Goal: Information Seeking & Learning: Compare options

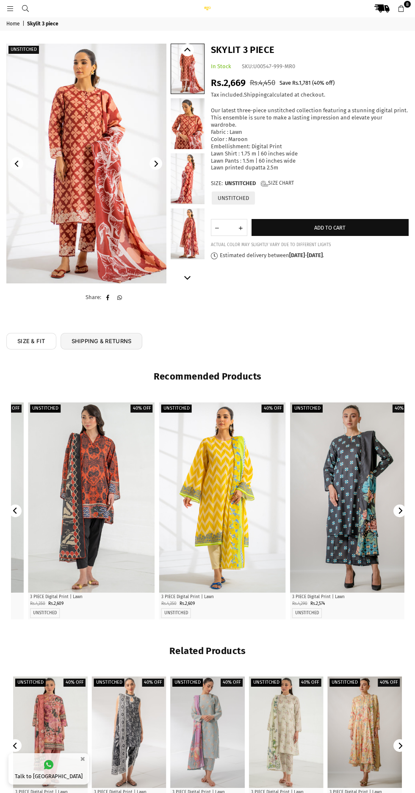
click at [62, 193] on img at bounding box center [86, 164] width 160 height 240
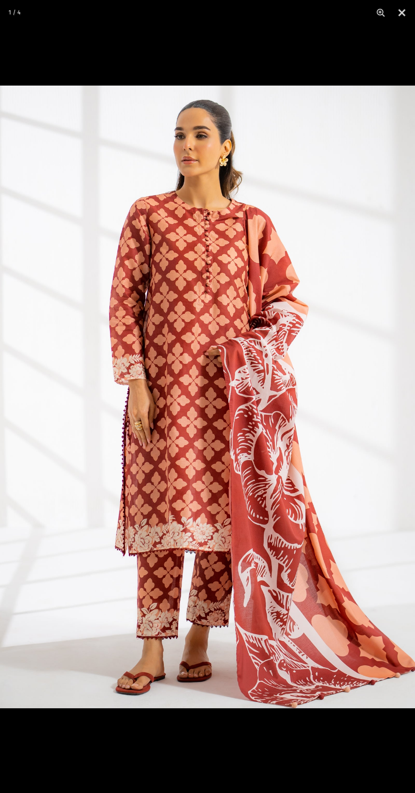
click at [172, 467] on img at bounding box center [207, 397] width 415 height 623
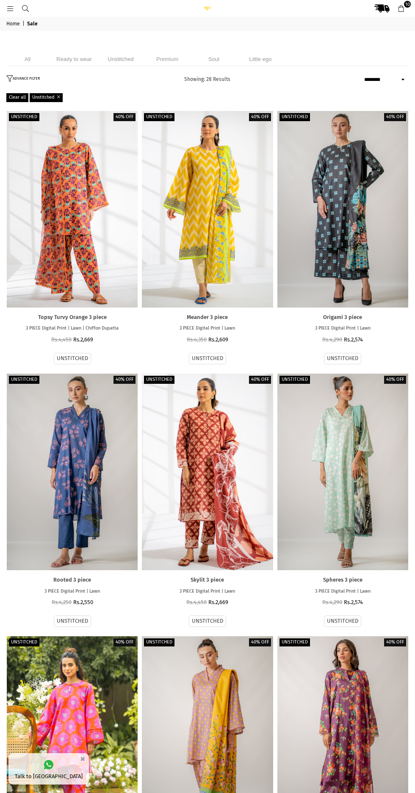
select select "******"
click at [211, 489] on div at bounding box center [207, 472] width 131 height 197
